Goal: Navigation & Orientation: Find specific page/section

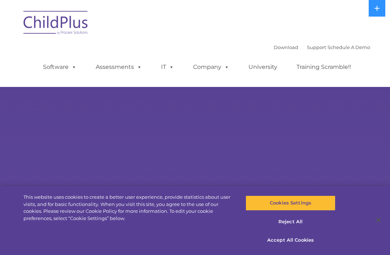
select select "MEDIUM"
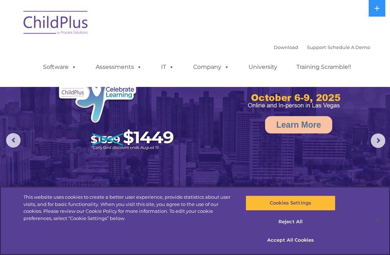
click at [302, 222] on button "Reject All" at bounding box center [289, 221] width 89 height 15
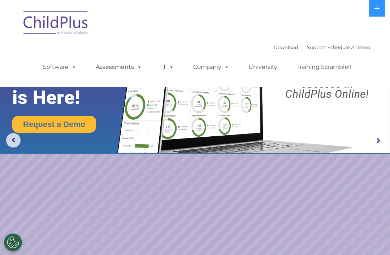
click at [71, 34] on img at bounding box center [56, 24] width 72 height 36
click at [66, 27] on img at bounding box center [56, 24] width 72 height 36
click at [73, 25] on img at bounding box center [56, 24] width 72 height 36
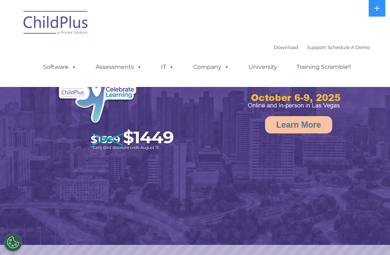
select select "MEDIUM"
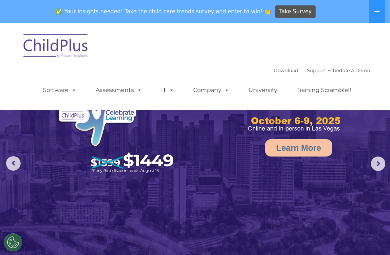
click at [377, 12] on icon at bounding box center [376, 11] width 5 height 1
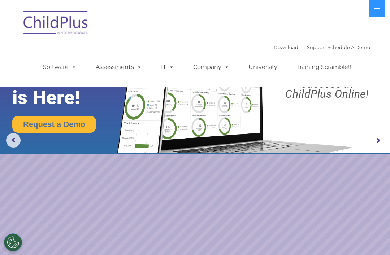
click at [377, 9] on icon at bounding box center [376, 8] width 5 height 5
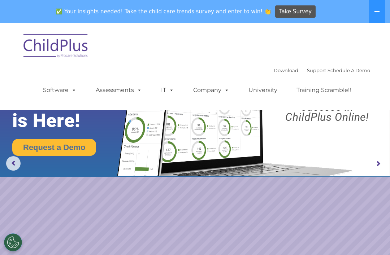
click at [384, 161] on rs-arrow at bounding box center [377, 164] width 14 height 14
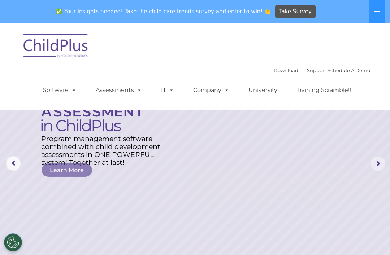
click at [377, 163] on rs-arrow at bounding box center [377, 164] width 14 height 14
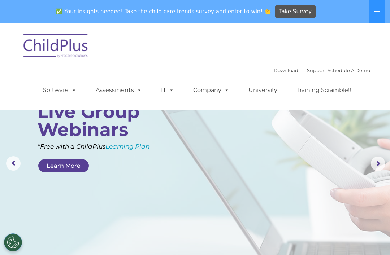
click at [68, 97] on link "Software" at bounding box center [60, 90] width 48 height 14
click at [193, 50] on div "Download Support | Schedule A Demo  MENU MENU Software ChildPlus: The original…" at bounding box center [195, 66] width 350 height 76
click at [376, 10] on icon at bounding box center [377, 12] width 6 height 6
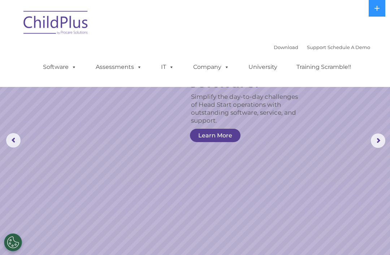
click at [156, 250] on rs-slide "Simplify the day-to-day challenges of Head Start operations with outstanding so…" at bounding box center [195, 140] width 390 height 281
click at [221, 67] on span at bounding box center [225, 66] width 8 height 7
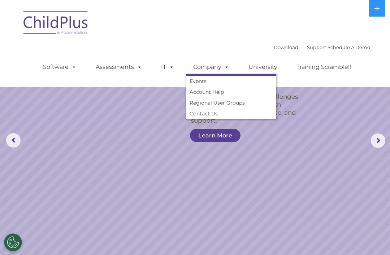
click at [299, 66] on link "Training Scramble!!" at bounding box center [323, 67] width 69 height 14
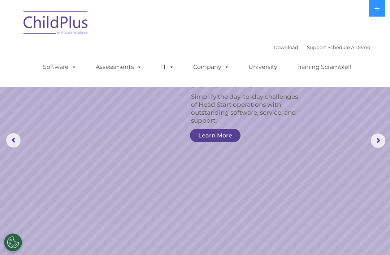
click at [341, 98] on rs-slide "Simplify the day-to-day challenges of Head Start operations with outstanding so…" at bounding box center [195, 140] width 390 height 281
click at [326, 154] on rs-slide "Simplify the day-to-day challenges of Head Start operations with outstanding so…" at bounding box center [195, 140] width 390 height 281
